Goal: Transaction & Acquisition: Purchase product/service

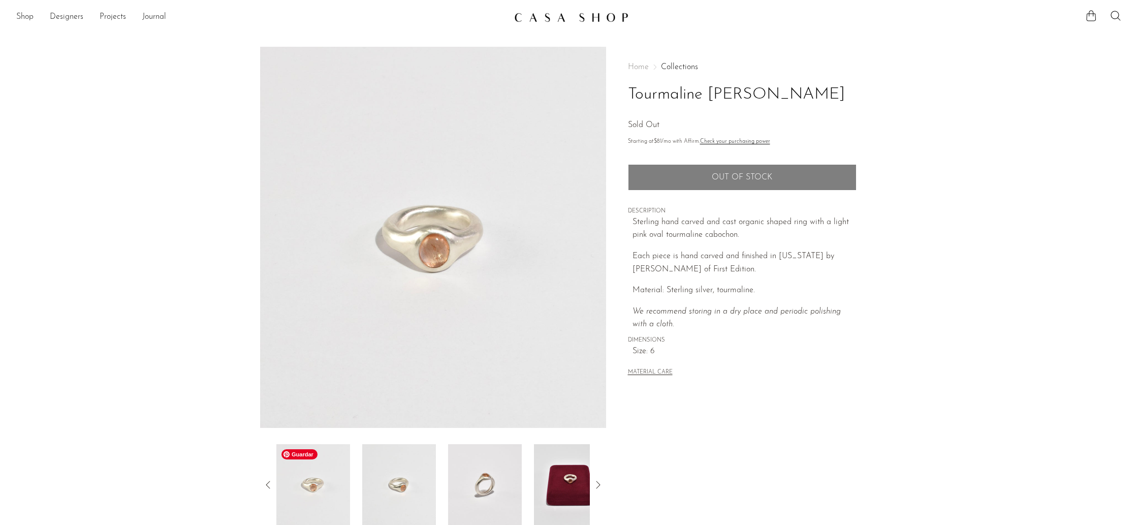
click at [319, 484] on img at bounding box center [313, 484] width 74 height 81
click at [403, 493] on img at bounding box center [399, 484] width 74 height 81
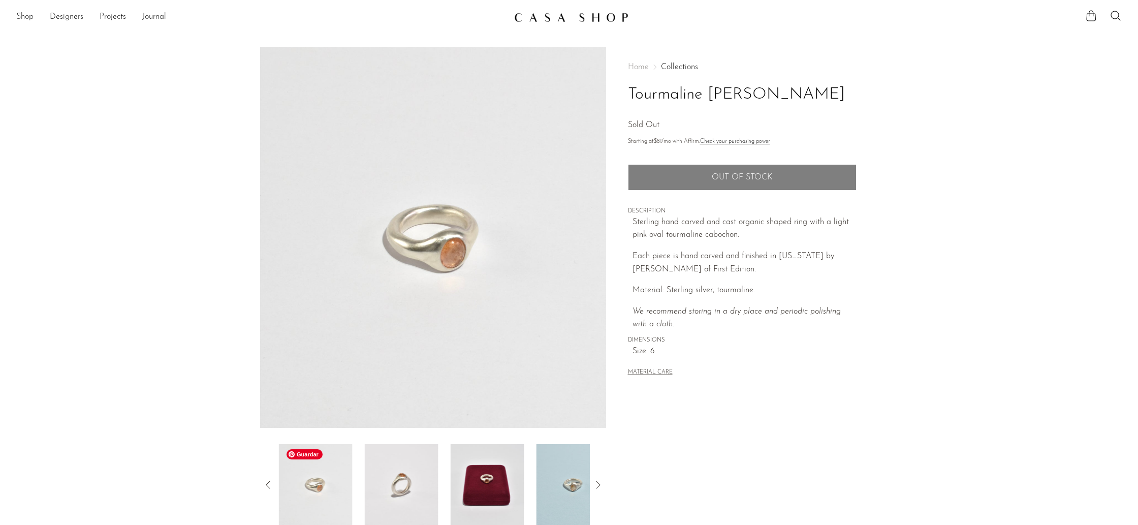
click at [313, 480] on img at bounding box center [316, 484] width 74 height 81
click at [323, 482] on img at bounding box center [313, 484] width 74 height 81
click at [267, 483] on icon at bounding box center [268, 485] width 12 height 12
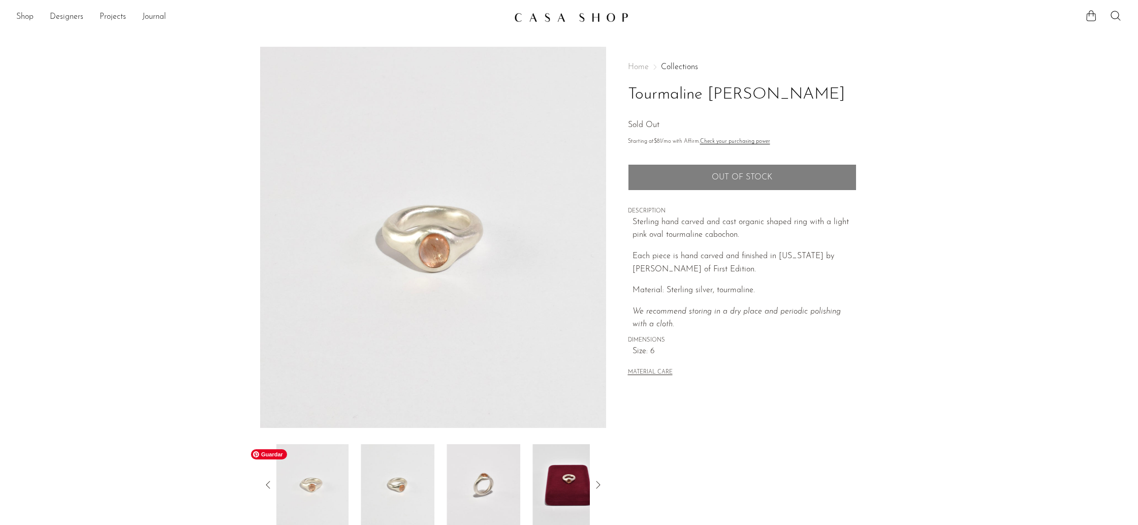
click at [317, 493] on img at bounding box center [312, 484] width 74 height 81
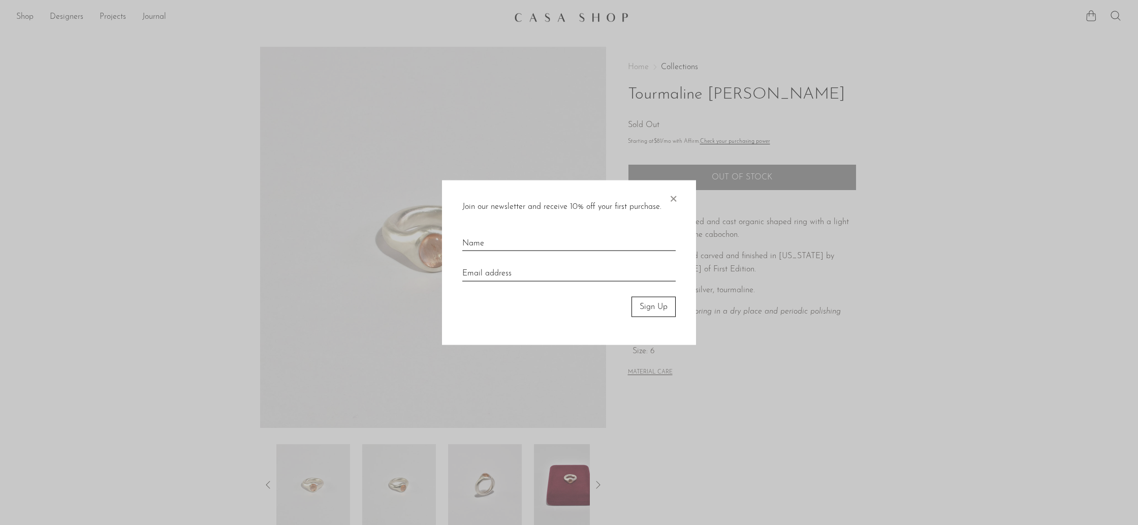
drag, startPoint x: 676, startPoint y: 199, endPoint x: 668, endPoint y: 204, distance: 10.0
click at [676, 199] on span "×" at bounding box center [673, 196] width 10 height 33
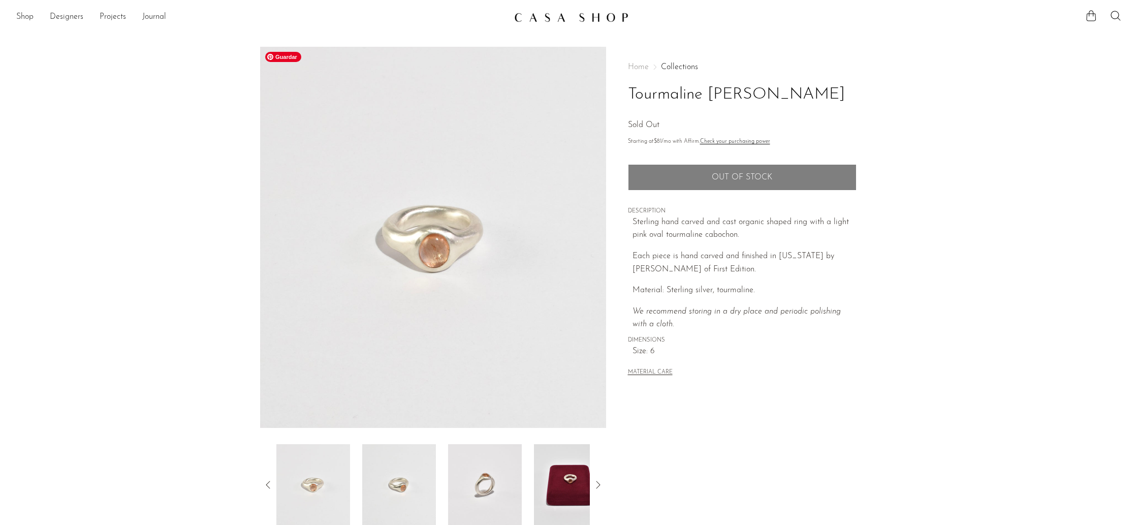
click at [477, 236] on img at bounding box center [433, 237] width 346 height 381
